Goal: Contribute content

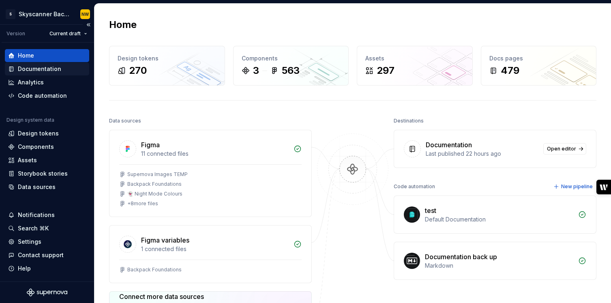
click at [34, 67] on div "Documentation" at bounding box center [39, 69] width 43 height 8
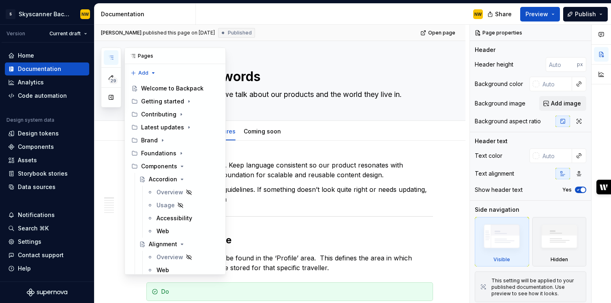
click at [114, 53] on button "button" at bounding box center [111, 57] width 15 height 15
click at [46, 68] on div "Documentation" at bounding box center [39, 69] width 43 height 8
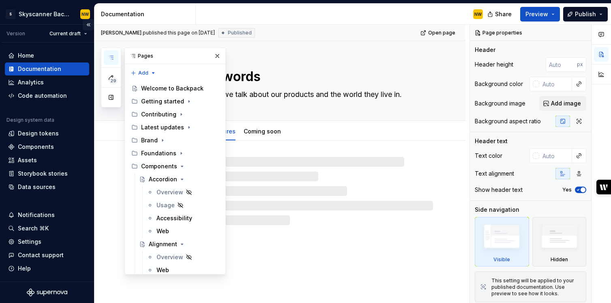
click at [86, 23] on button "Collapse sidebar" at bounding box center [88, 24] width 11 height 11
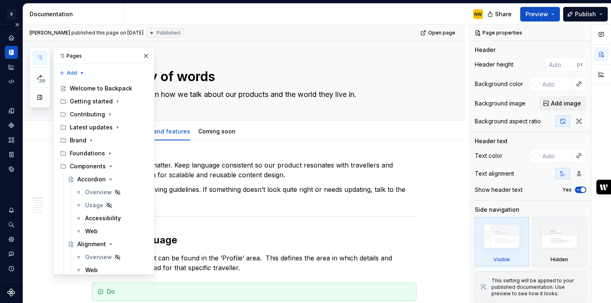
click at [12, 52] on icon "Documentation" at bounding box center [11, 52] width 7 height 7
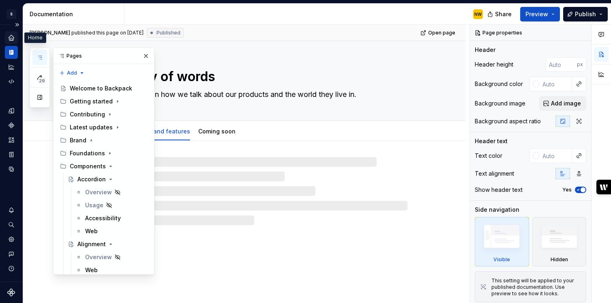
click at [11, 37] on icon "Home" at bounding box center [11, 37] width 5 height 5
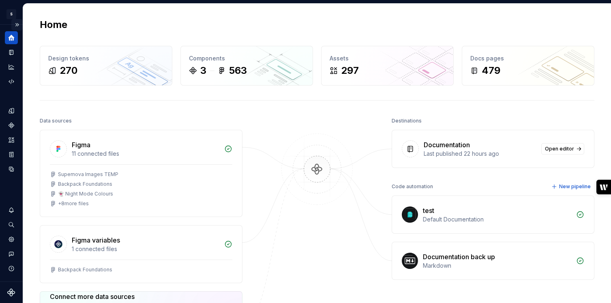
click at [15, 24] on button "Expand sidebar" at bounding box center [16, 24] width 11 height 11
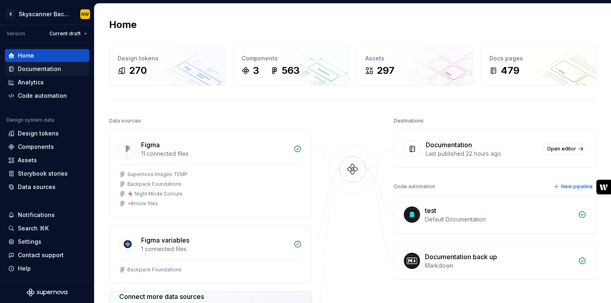
click at [38, 71] on div "Documentation" at bounding box center [39, 69] width 43 height 8
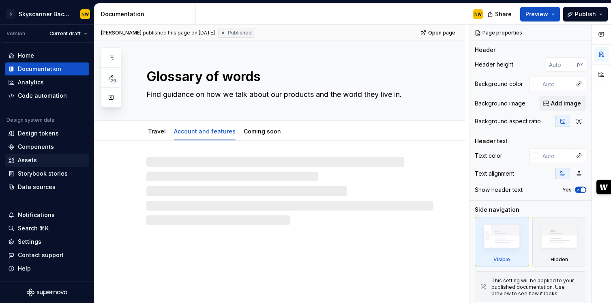
type textarea "*"
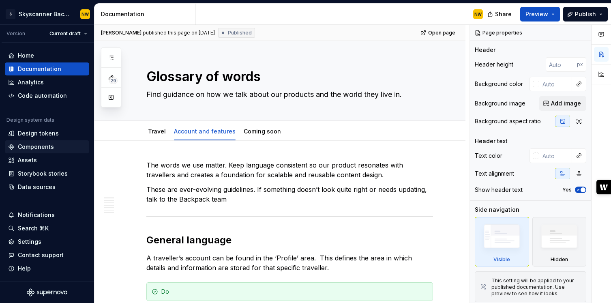
click at [33, 145] on div "Components" at bounding box center [36, 147] width 36 height 8
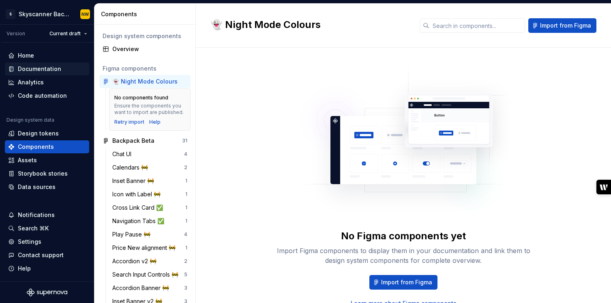
click at [46, 70] on div "Documentation" at bounding box center [39, 69] width 43 height 8
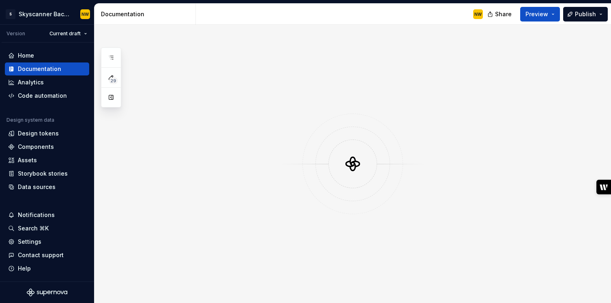
click at [51, 75] on div "Documentation" at bounding box center [47, 68] width 84 height 13
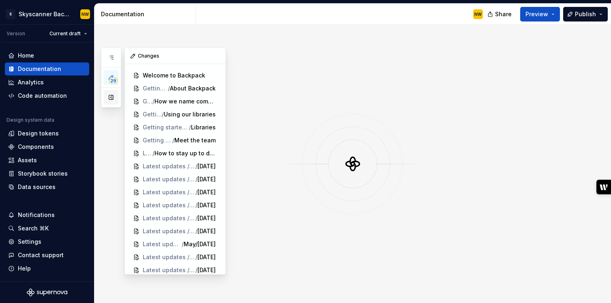
click at [109, 101] on button "button" at bounding box center [111, 97] width 15 height 15
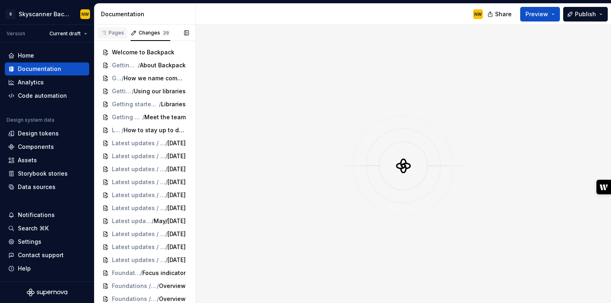
click at [116, 34] on div "Pages" at bounding box center [113, 33] width 24 height 6
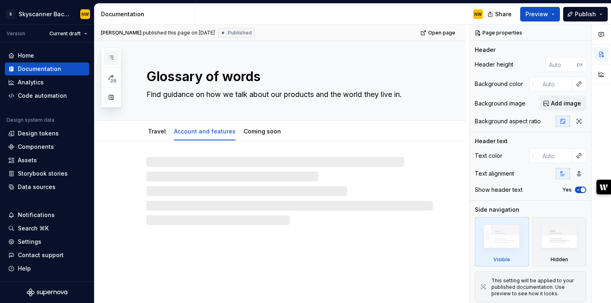
click at [108, 59] on icon "button" at bounding box center [111, 57] width 6 height 6
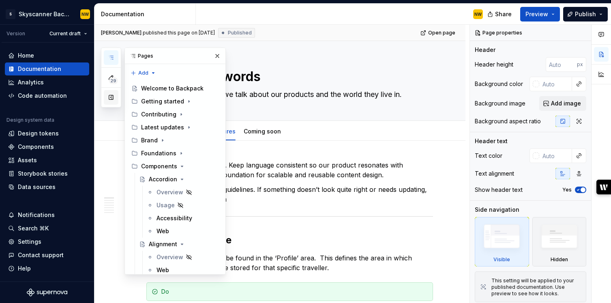
click at [109, 99] on button "button" at bounding box center [111, 97] width 15 height 15
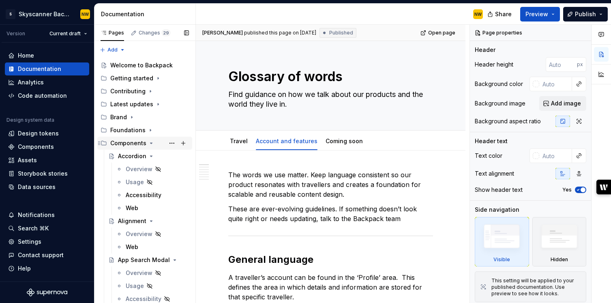
click at [150, 144] on icon "Page tree" at bounding box center [151, 143] width 6 height 6
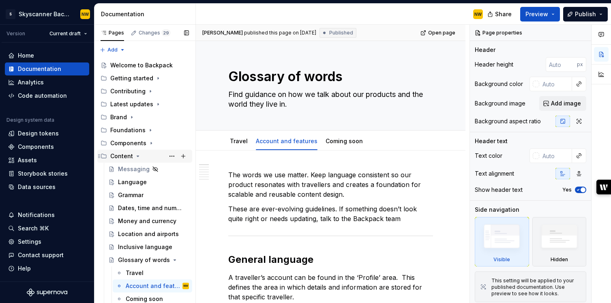
click at [137, 156] on icon "Page tree" at bounding box center [138, 156] width 2 height 1
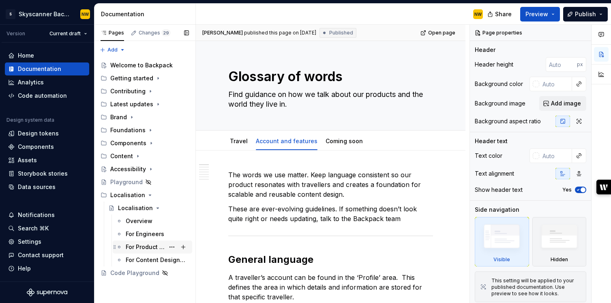
click at [149, 245] on div "For Product Designers" at bounding box center [145, 247] width 39 height 8
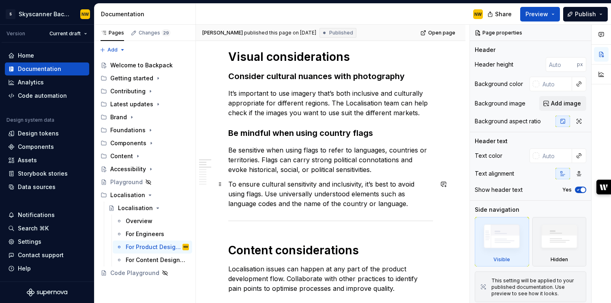
scroll to position [226, 0]
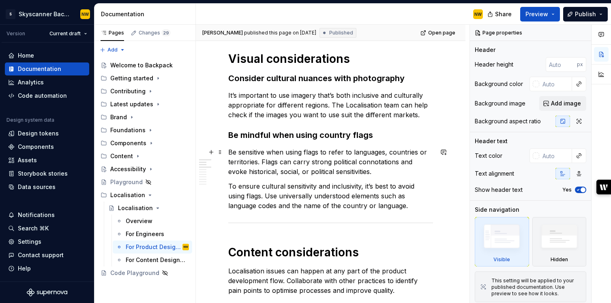
click at [279, 154] on p "Be sensitive when using flags to refer to languages, countries or territories. …" at bounding box center [330, 161] width 205 height 29
type textarea "*"
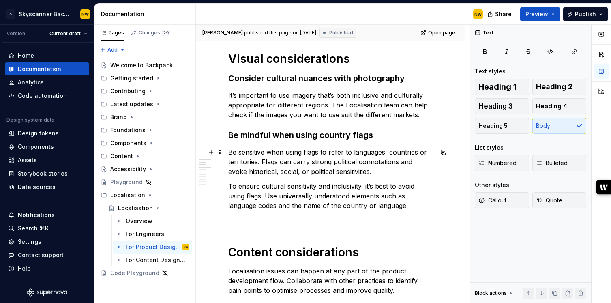
click at [267, 153] on p "Be sensitive when using flags to refer to languages, countries or territories. …" at bounding box center [330, 161] width 205 height 29
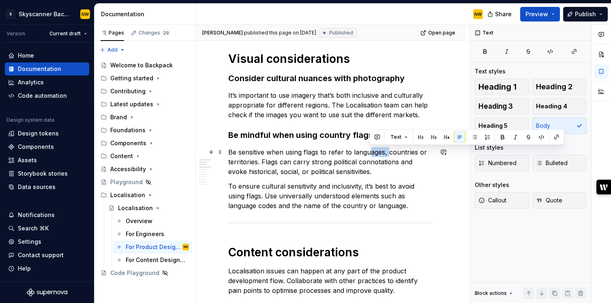
drag, startPoint x: 388, startPoint y: 152, endPoint x: 369, endPoint y: 152, distance: 19.5
click at [369, 152] on p "Be sensitive when using flags to refer to languages, countries or territories. …" at bounding box center [330, 161] width 205 height 29
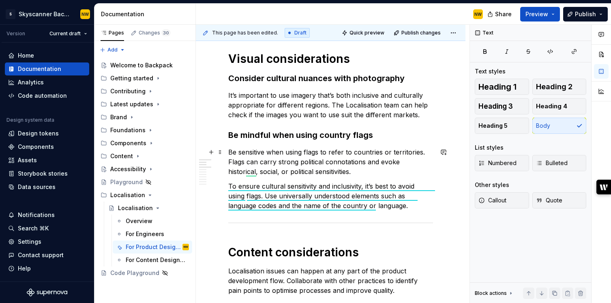
click at [368, 167] on p "Be sensitive when using flags to refer to countries or territories. Flags can c…" at bounding box center [330, 161] width 205 height 29
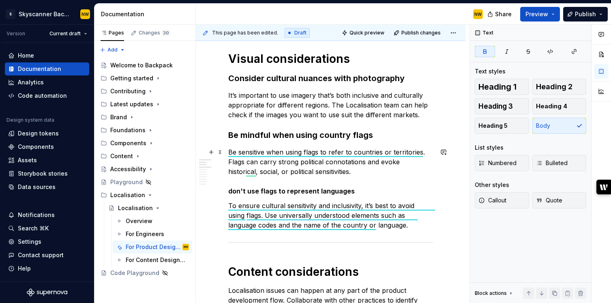
click at [232, 191] on strong "don't use flags to represent languages" at bounding box center [291, 191] width 127 height 8
click at [362, 193] on p "Be sensitive when using flags to refer to countries or territories. Flags can c…" at bounding box center [330, 171] width 205 height 49
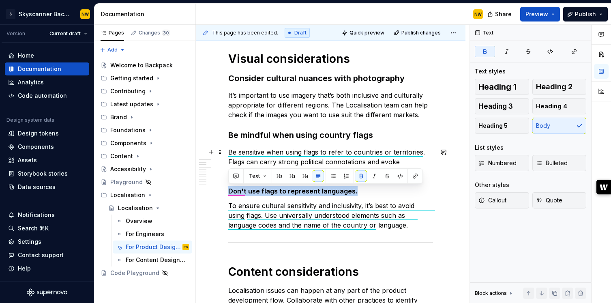
drag, startPoint x: 361, startPoint y: 187, endPoint x: 224, endPoint y: 189, distance: 136.7
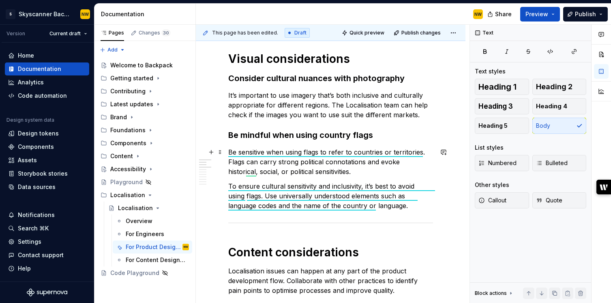
click at [228, 149] on p "Be sensitive when using flags to refer to countries or territories. Flags can c…" at bounding box center [330, 161] width 205 height 29
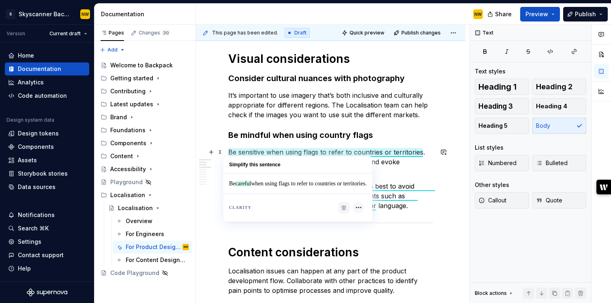
click at [228, 149] on p "Be sensitive when using flags to refer to countries or territories. Flags can c…" at bounding box center [330, 161] width 205 height 29
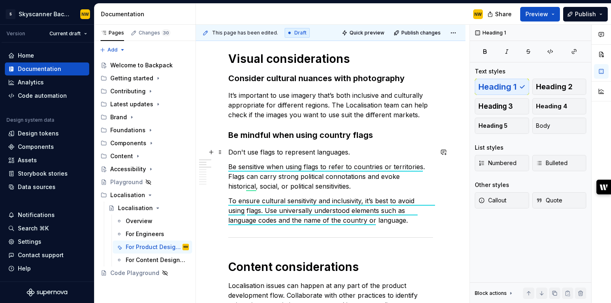
click at [372, 152] on p "Don't use flags to represent languages." at bounding box center [330, 152] width 205 height 10
click at [362, 182] on p "Be sensitive when using flags to refer to countries or territories. Flags can c…" at bounding box center [330, 176] width 205 height 29
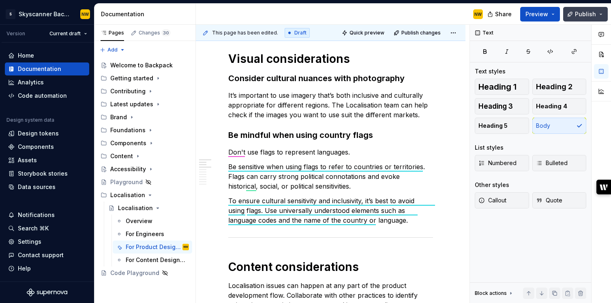
click at [602, 12] on button "Publish" at bounding box center [585, 14] width 45 height 15
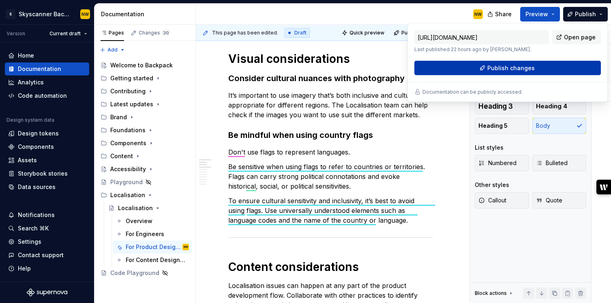
click at [541, 67] on button "Publish changes" at bounding box center [507, 68] width 187 height 15
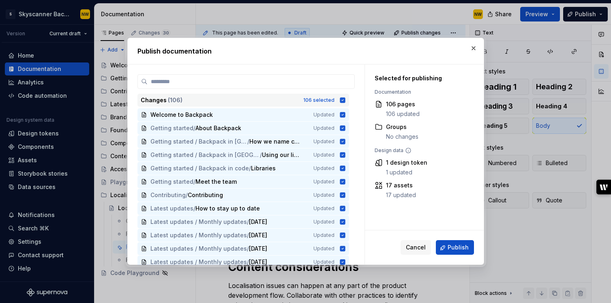
click at [345, 98] on icon at bounding box center [342, 100] width 5 height 5
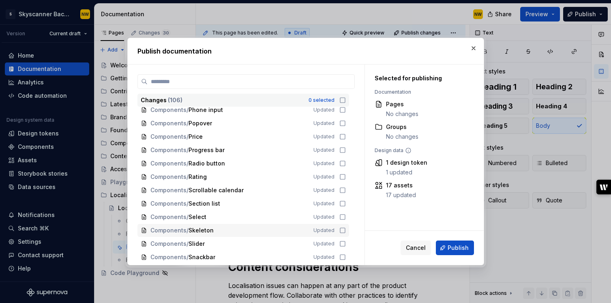
scroll to position [1262, 0]
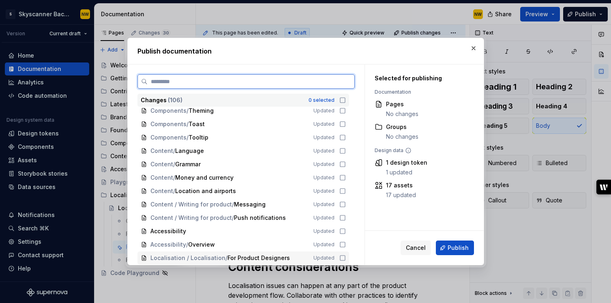
click at [346, 256] on icon at bounding box center [342, 258] width 6 height 6
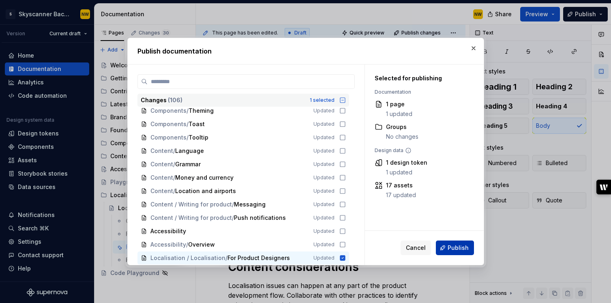
click at [448, 245] on span "Publish" at bounding box center [458, 248] width 21 height 8
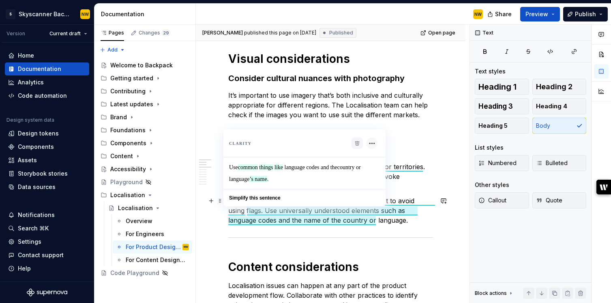
click at [392, 221] on p "To ensure cultural sensitivity and inclusivity, it’s best to avoid using flags.…" at bounding box center [330, 210] width 205 height 29
click at [400, 222] on p "To ensure cultural sensitivity and inclusivity, it’s best to avoid using flags.…" at bounding box center [330, 210] width 205 height 29
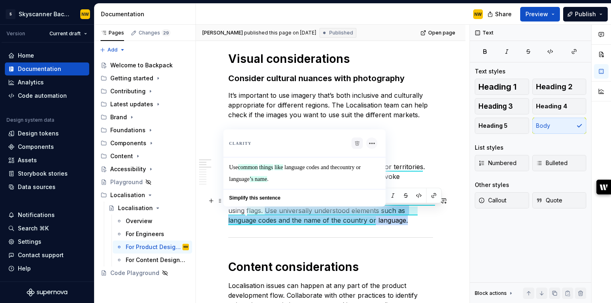
drag, startPoint x: 394, startPoint y: 222, endPoint x: 247, endPoint y: 210, distance: 147.7
click at [247, 210] on p "To ensure cultural sensitivity and inclusivity, it’s best to avoid using flags.…" at bounding box center [330, 210] width 205 height 29
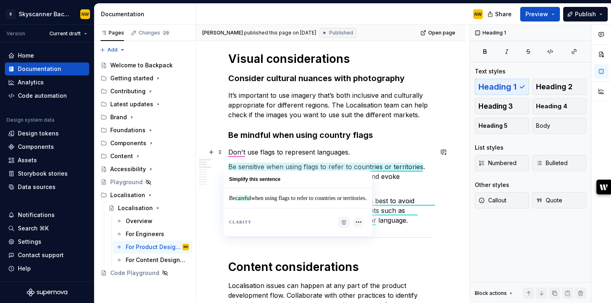
click at [365, 150] on p "Don't use flags to represent languages." at bounding box center [330, 152] width 205 height 10
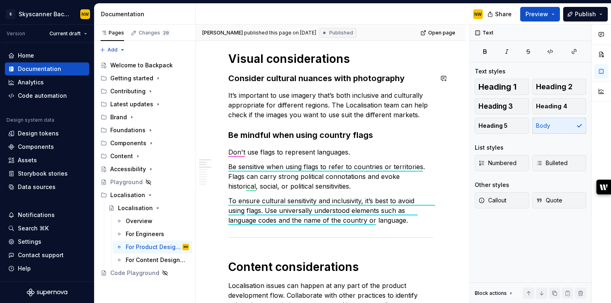
type textarea "*"
